Goal: Information Seeking & Learning: Compare options

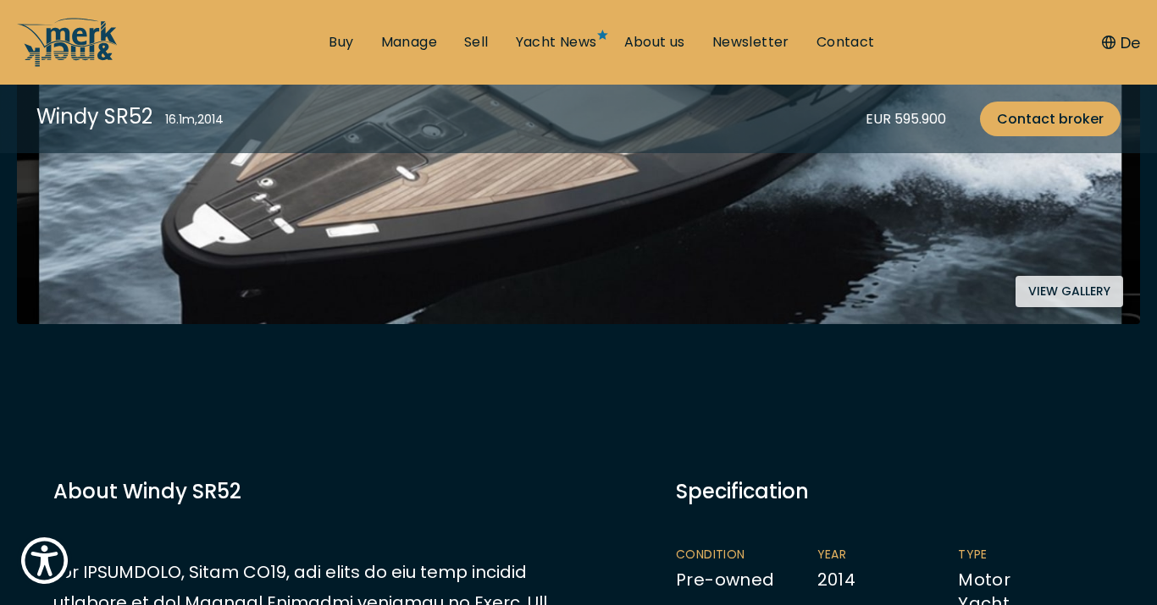
scroll to position [519, 0]
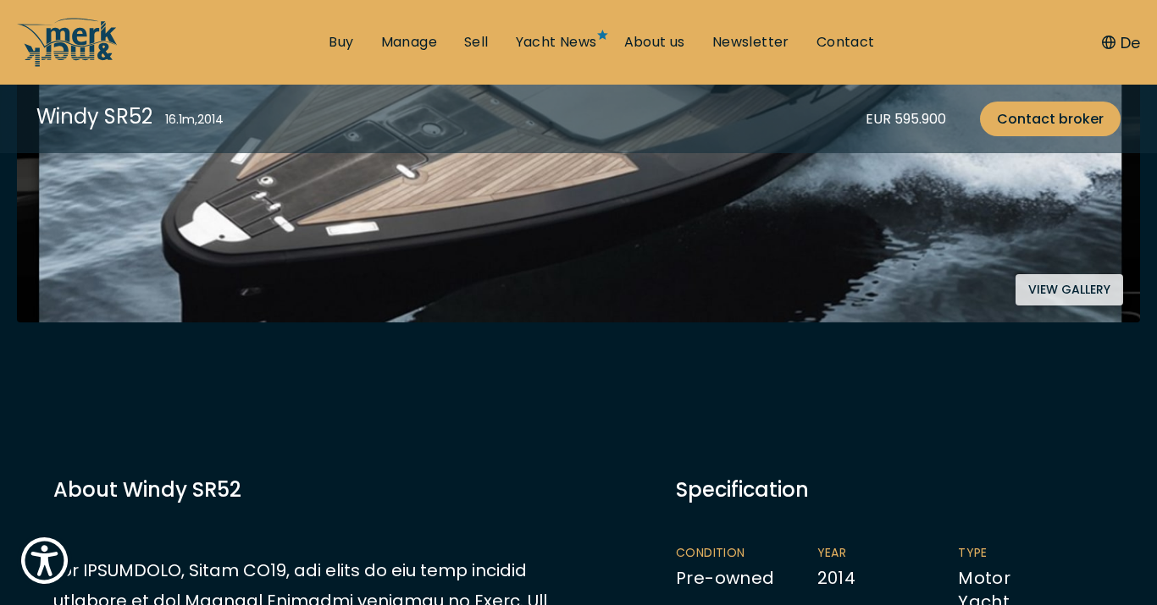
click at [1056, 301] on button "View gallery" at bounding box center [1069, 289] width 108 height 31
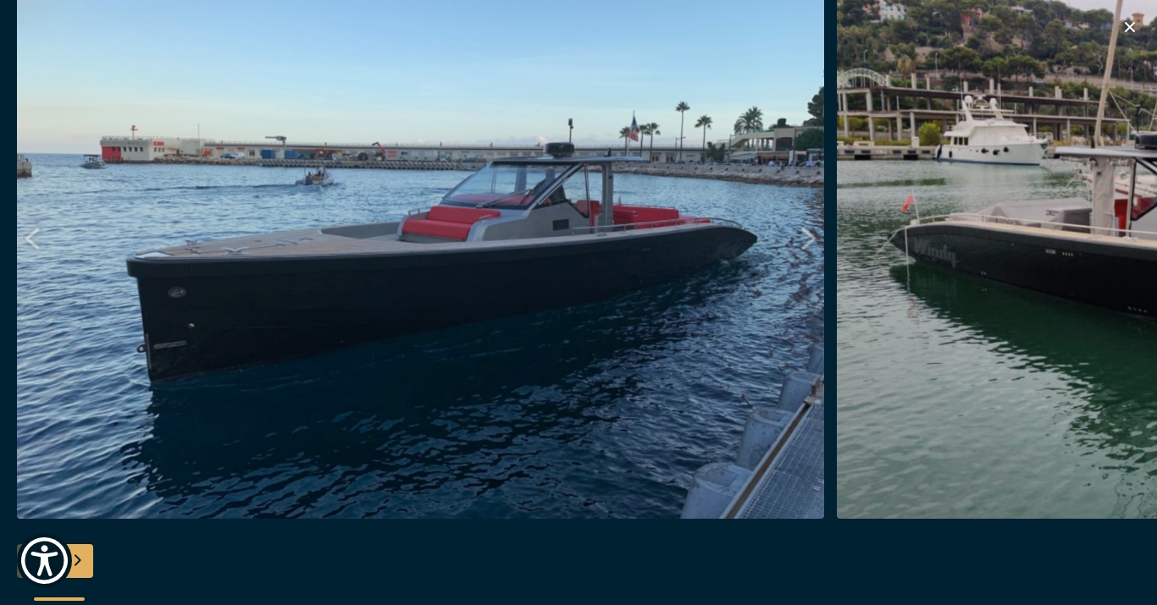
click at [628, 371] on img "button" at bounding box center [420, 248] width 807 height 542
click at [809, 233] on img "button" at bounding box center [420, 248] width 807 height 542
click at [799, 232] on img "button" at bounding box center [420, 248] width 807 height 542
click at [636, 232] on img "button" at bounding box center [420, 248] width 807 height 542
